Goal: Transaction & Acquisition: Purchase product/service

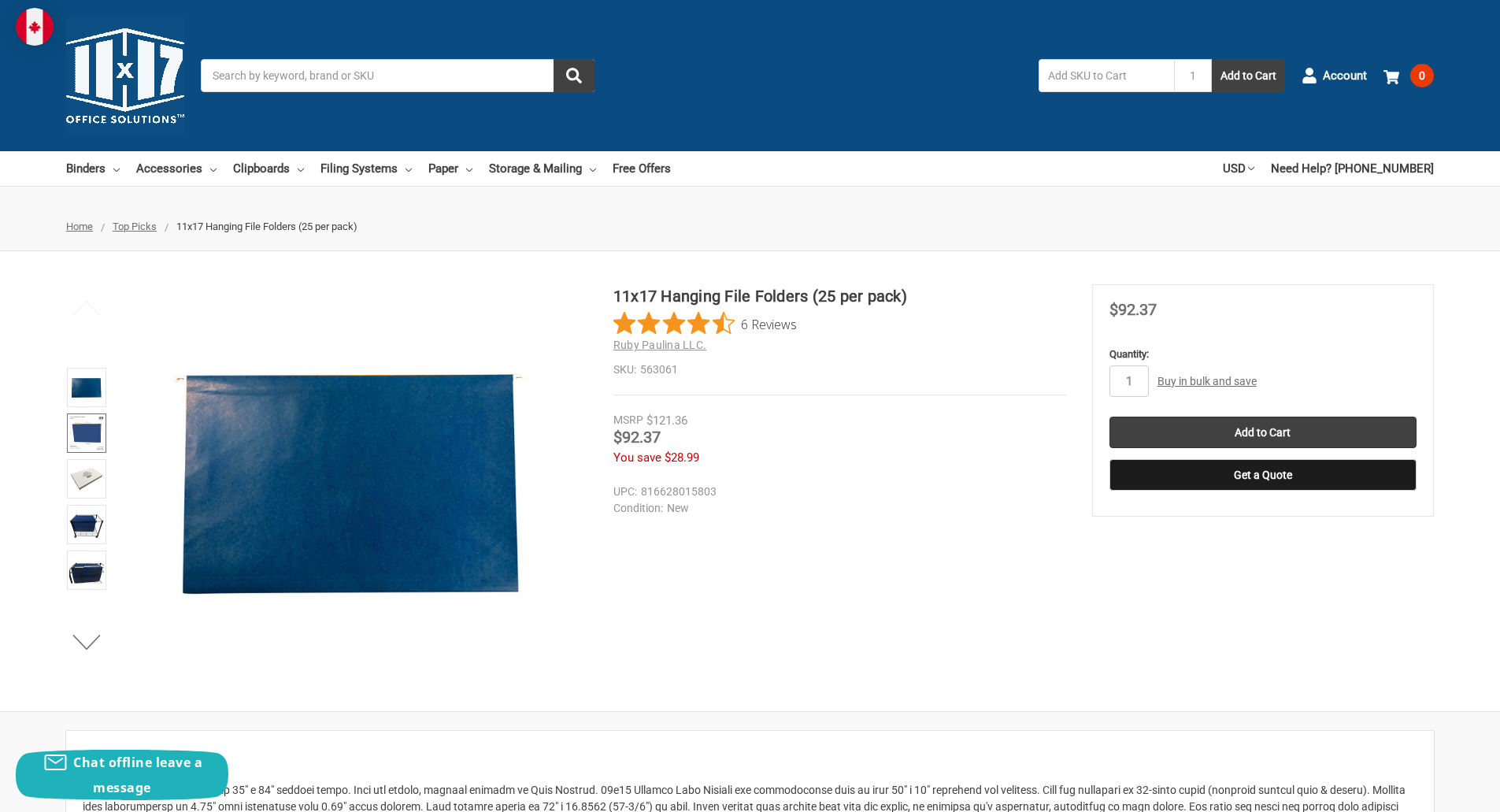
click at [94, 425] on img at bounding box center [86, 432] width 34 height 34
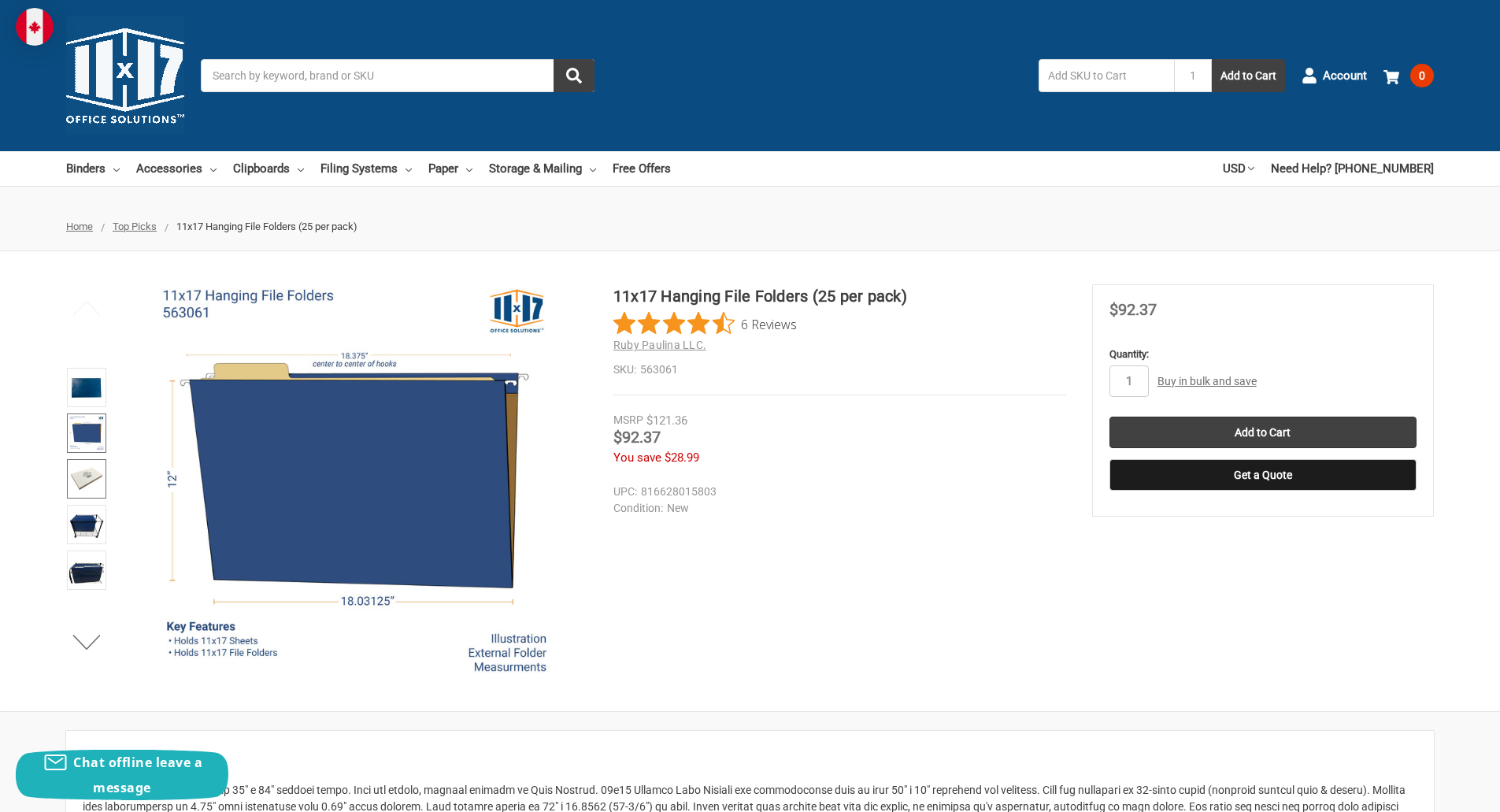
click at [93, 479] on img at bounding box center [86, 478] width 34 height 34
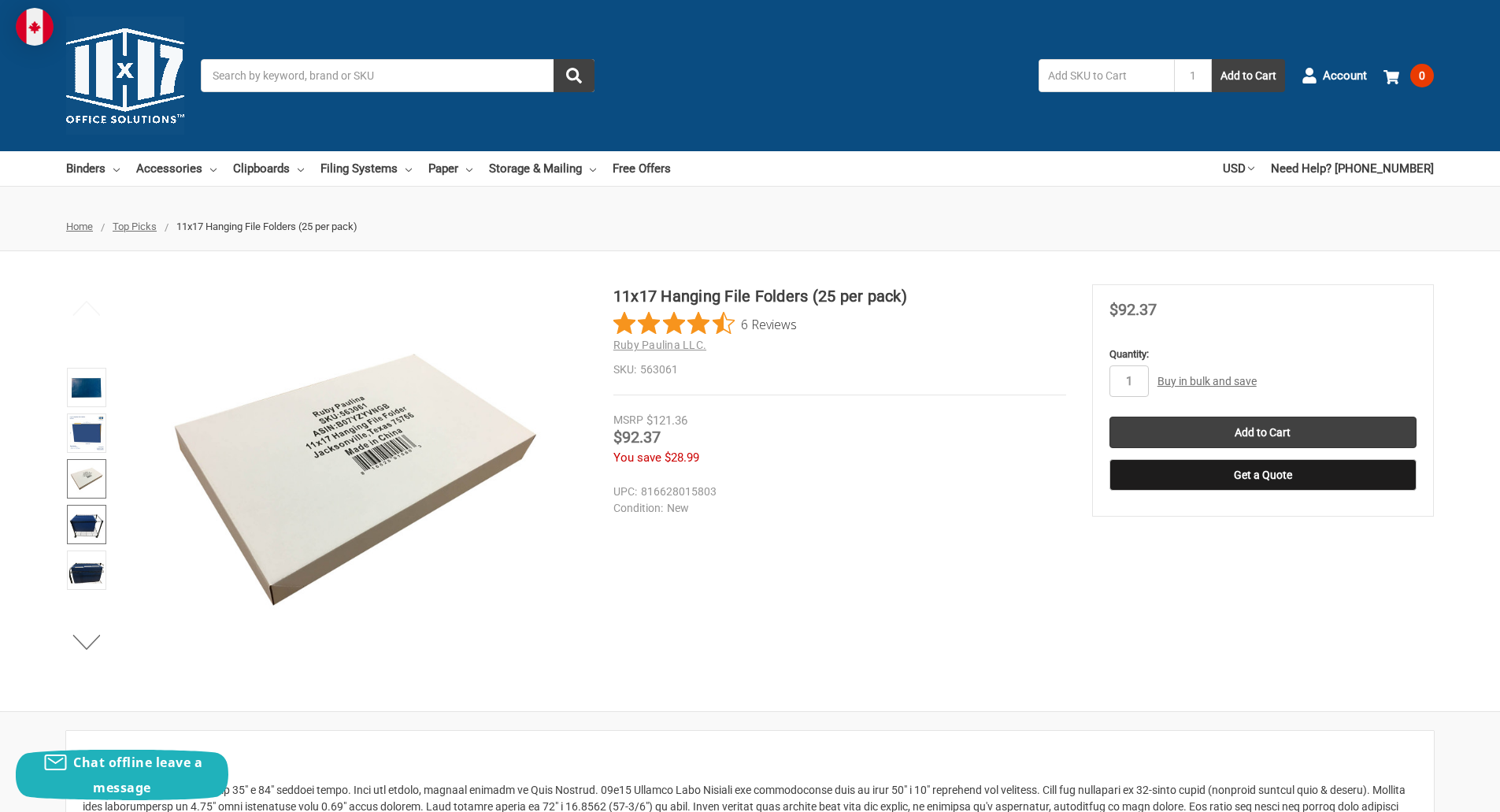
click at [91, 519] on img at bounding box center [86, 524] width 34 height 34
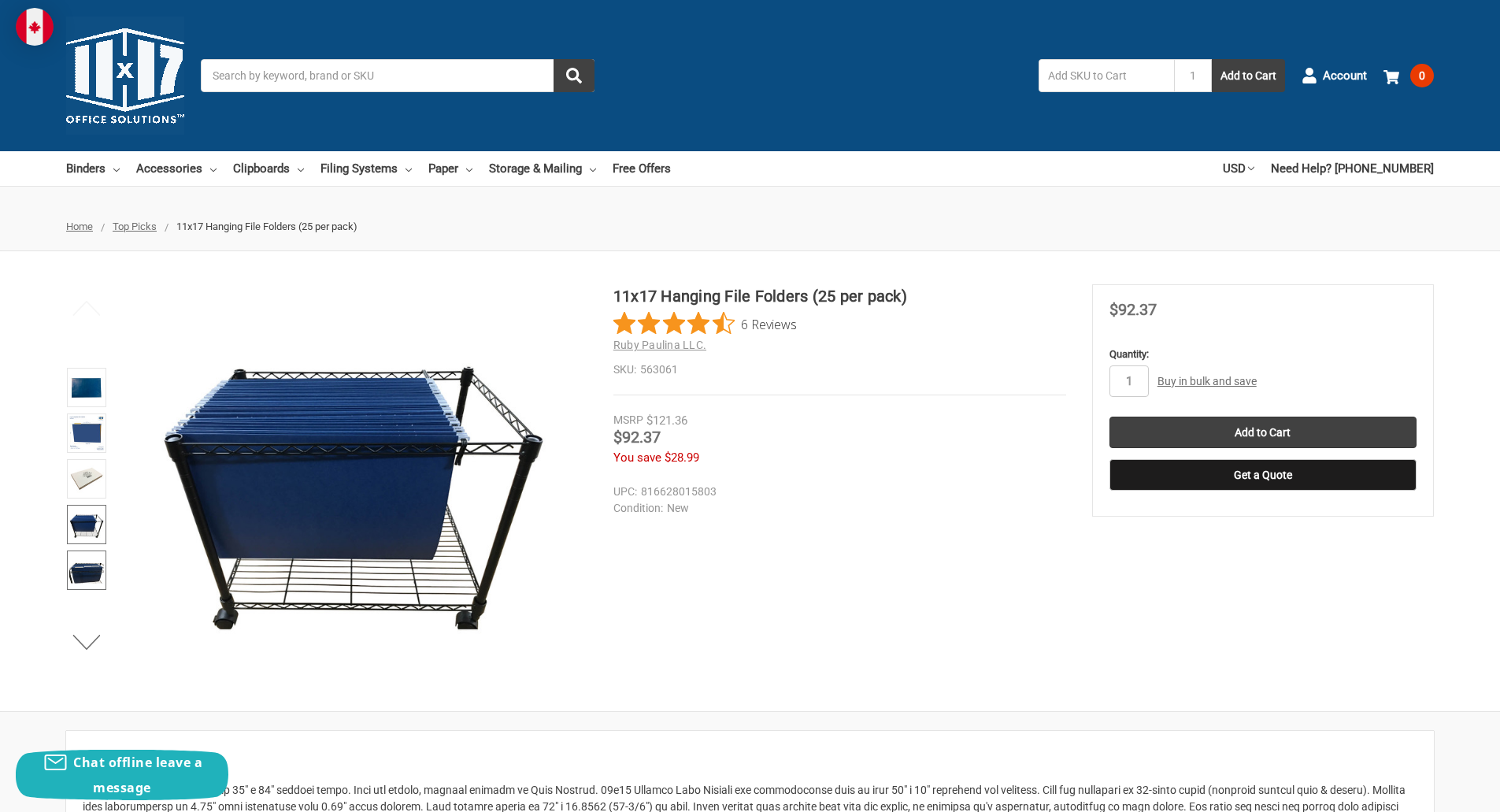
click at [91, 567] on img at bounding box center [86, 569] width 34 height 34
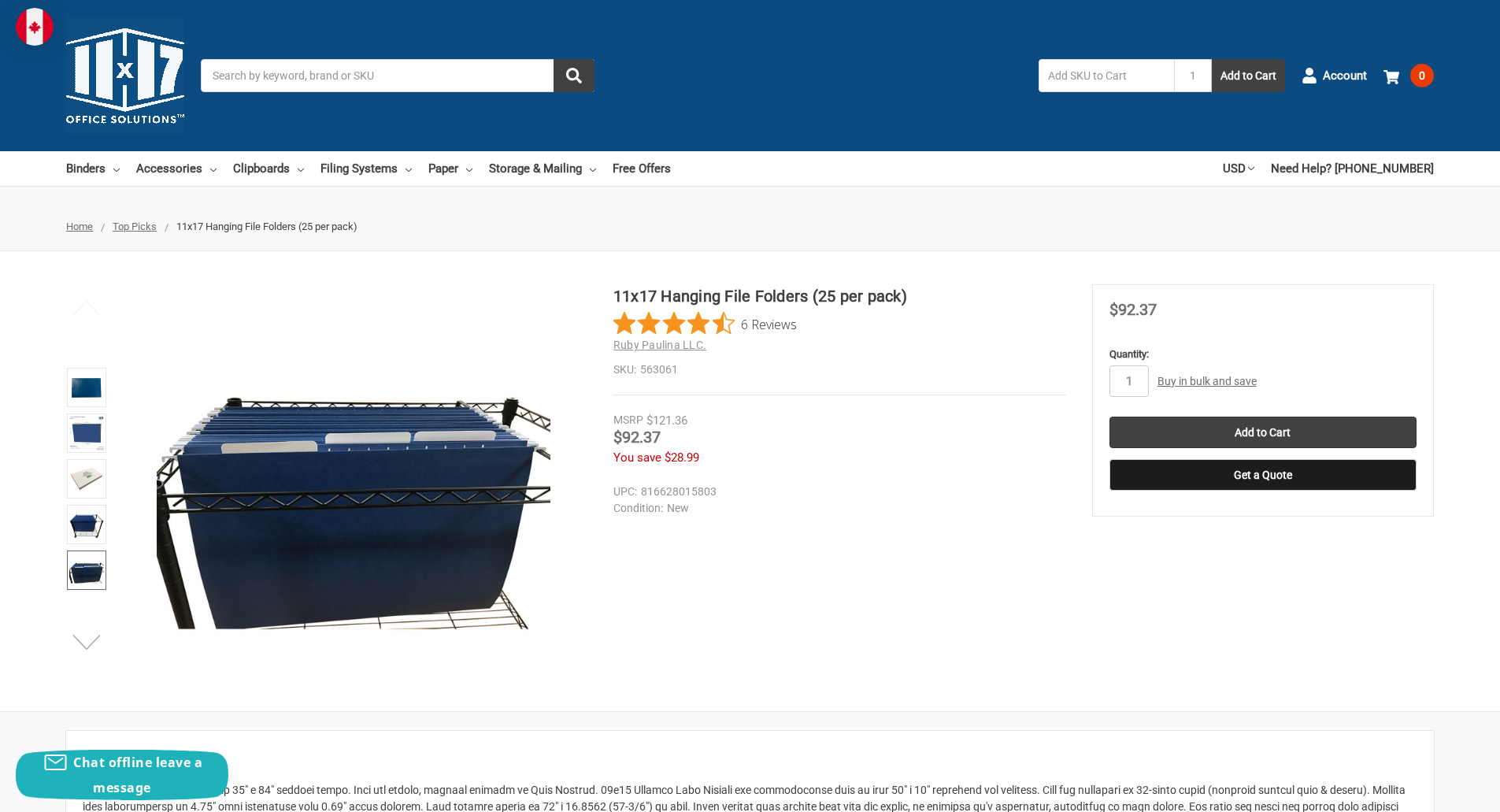
click at [81, 641] on button "Next" at bounding box center [87, 641] width 48 height 31
click at [81, 520] on img at bounding box center [86, 524] width 34 height 34
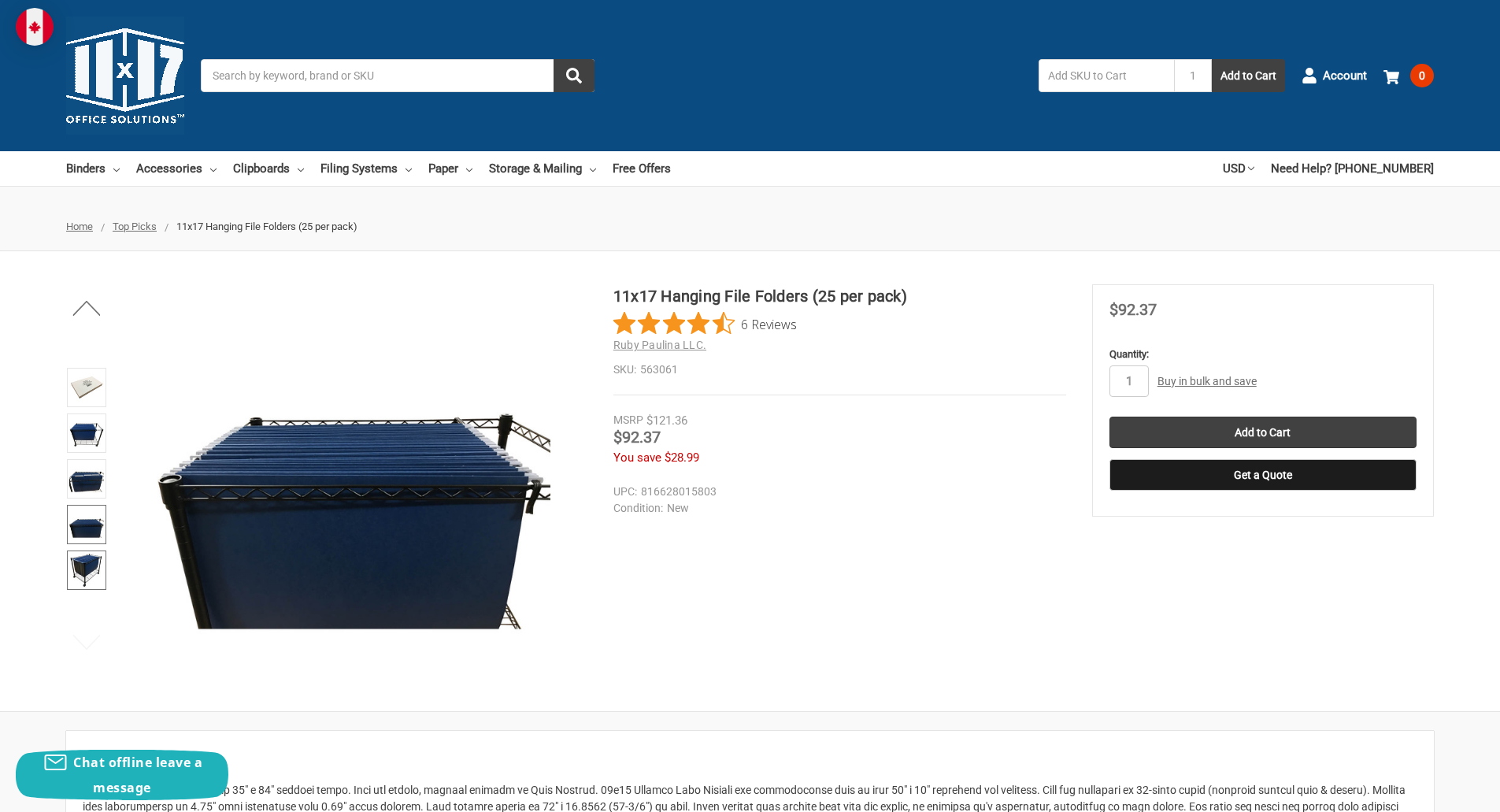
click at [85, 562] on img at bounding box center [86, 569] width 34 height 34
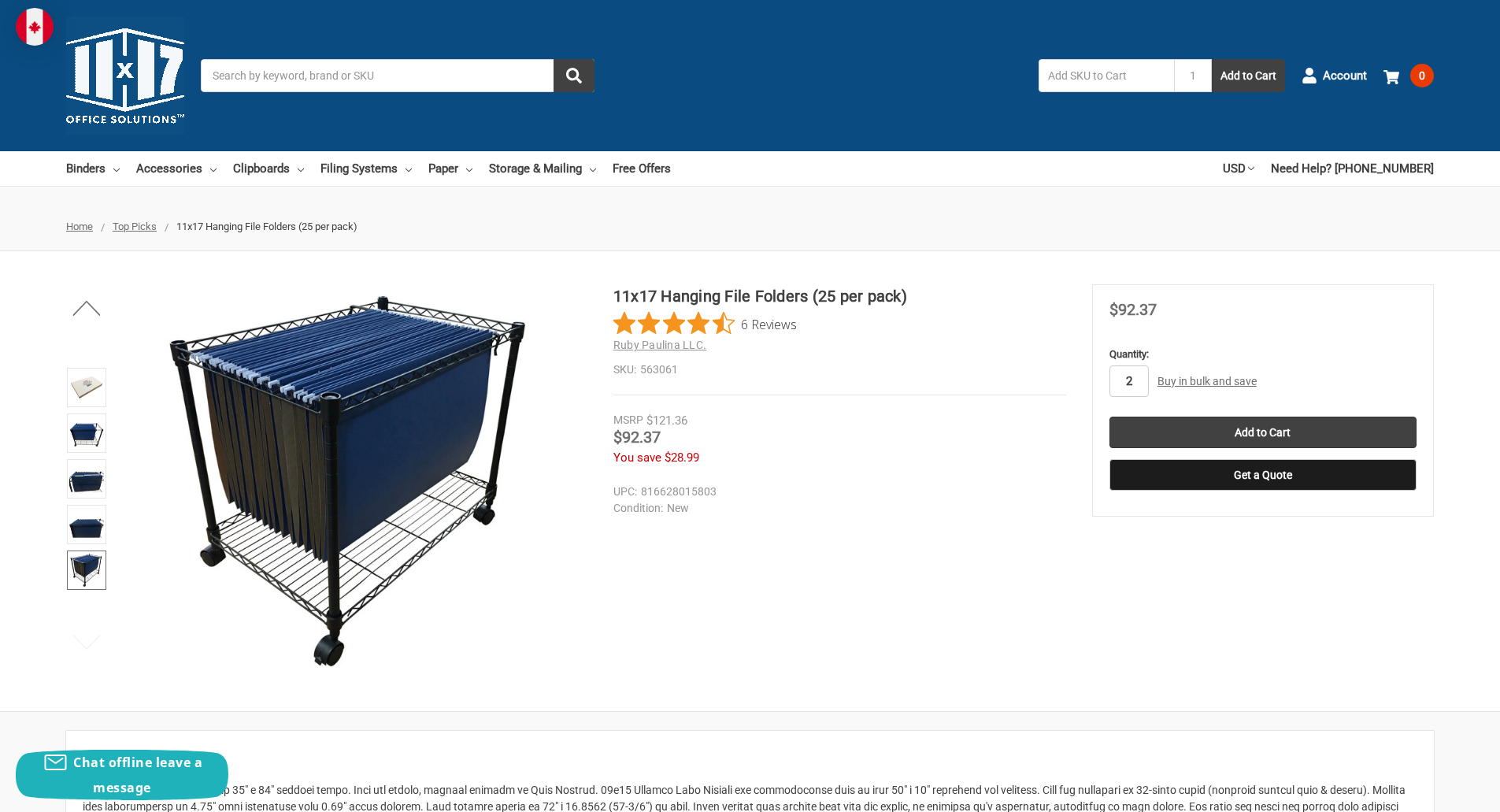
type input "2"
click at [1174, 538] on div "11x17 Hanging File Folders (25 per pack) 6 Reviews Ruby Paulina LLC. SKU: 56306…" at bounding box center [750, 481] width 1500 height 394
click at [1199, 382] on link "Buy in bulk and save" at bounding box center [1207, 382] width 99 height 13
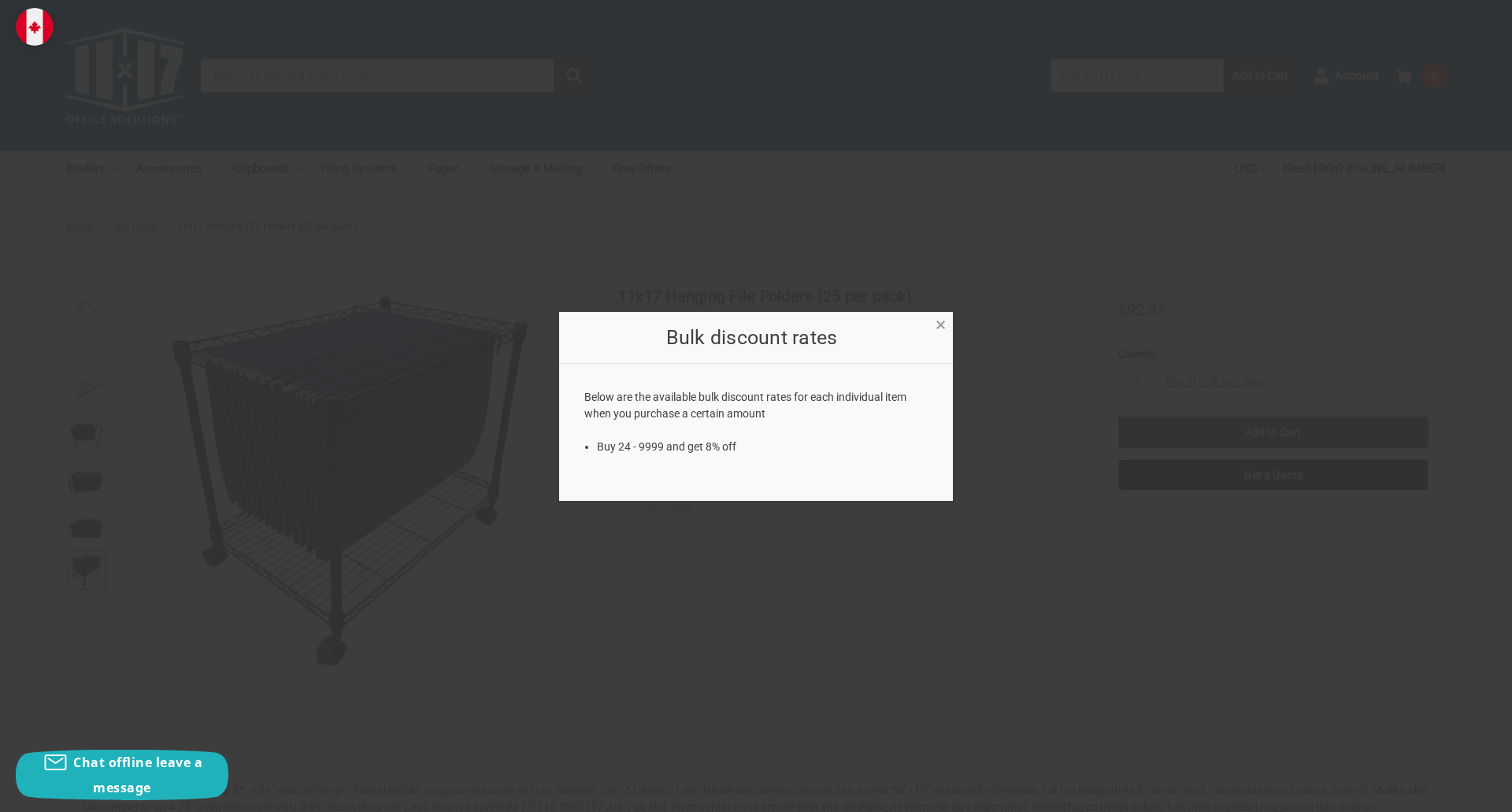
click at [940, 323] on span "×" at bounding box center [940, 324] width 10 height 23
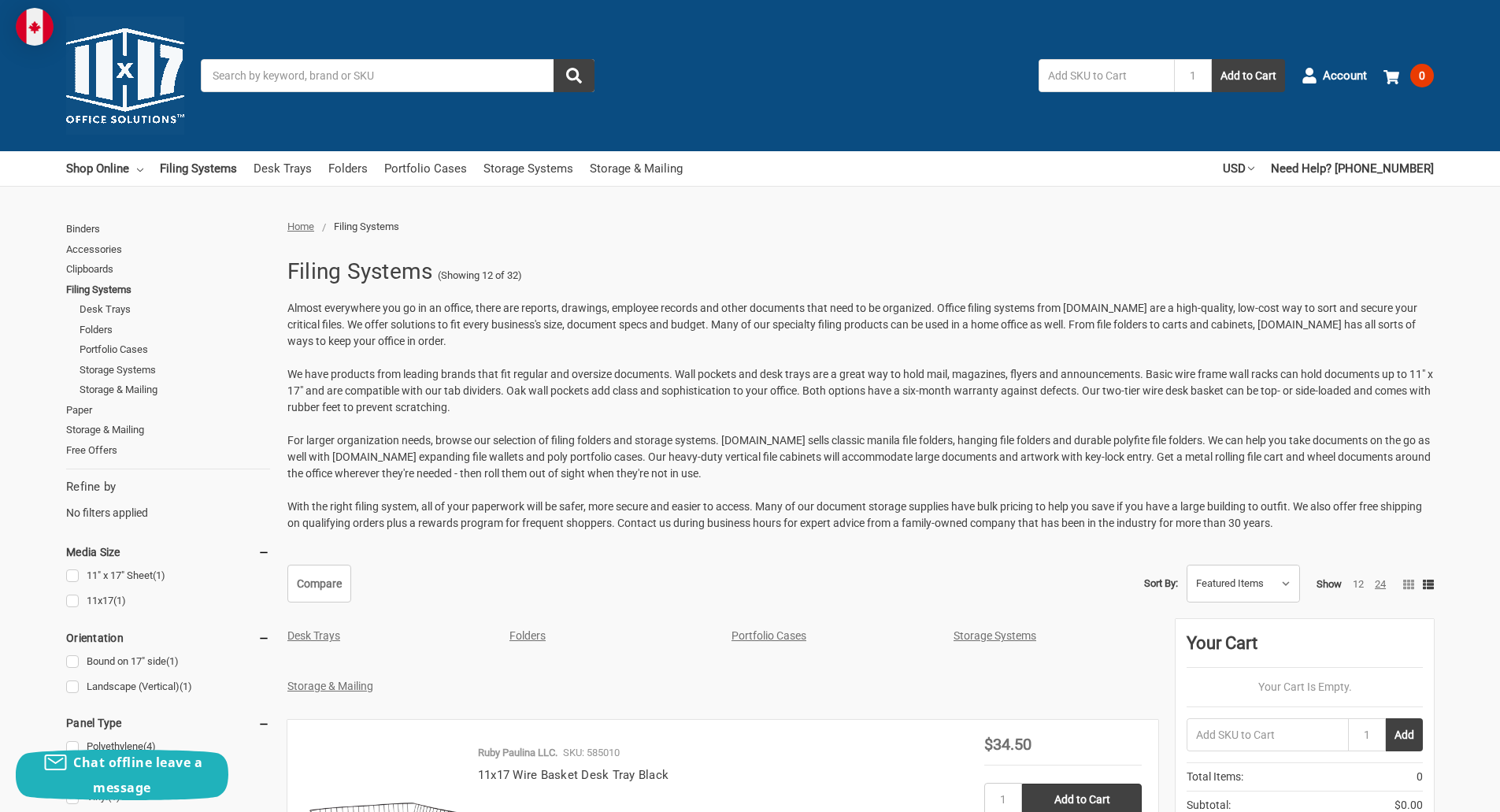
click at [1382, 581] on link "24" at bounding box center [1381, 583] width 11 height 12
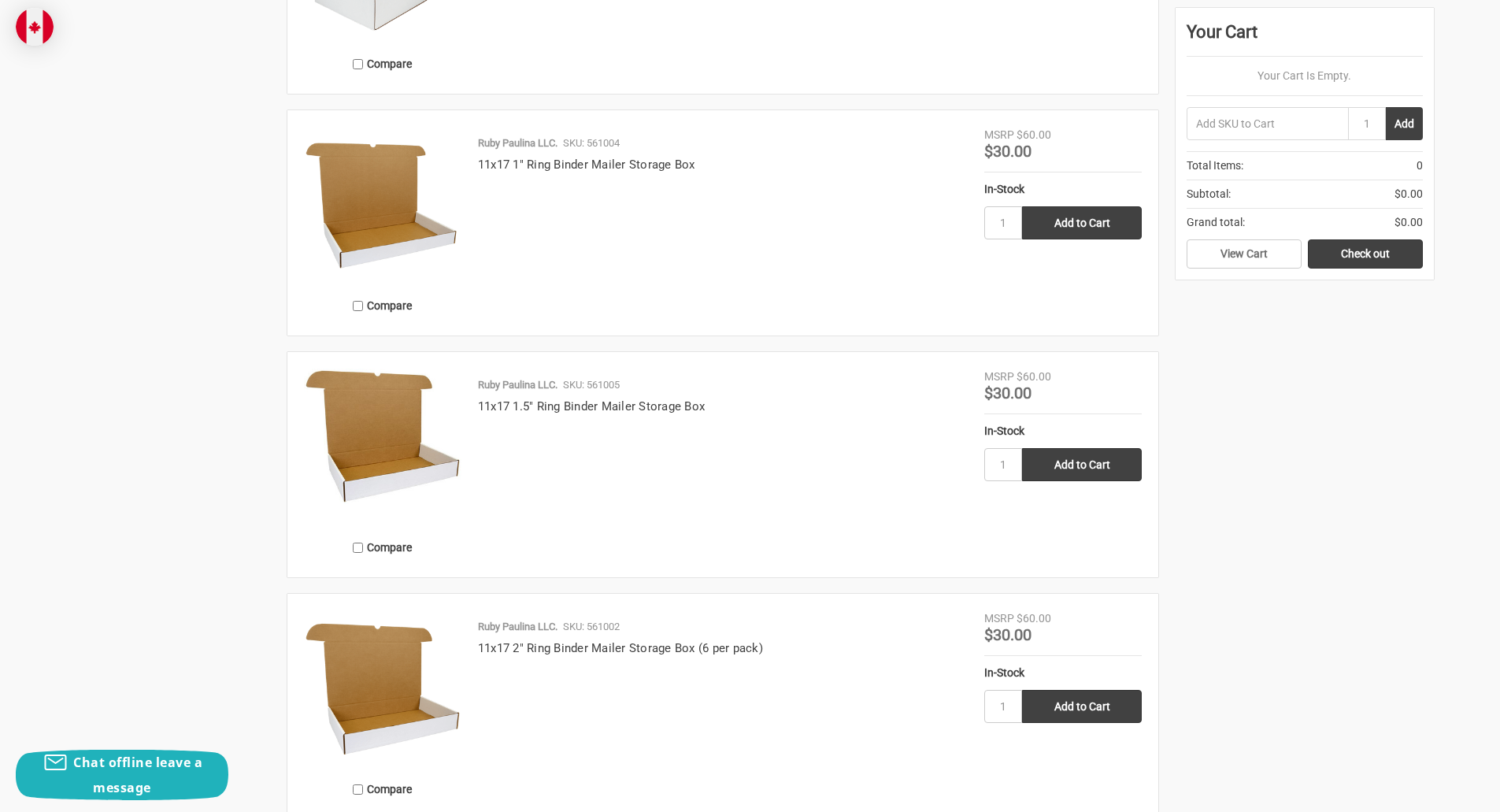
scroll to position [4960, 0]
